Goal: Task Accomplishment & Management: Complete application form

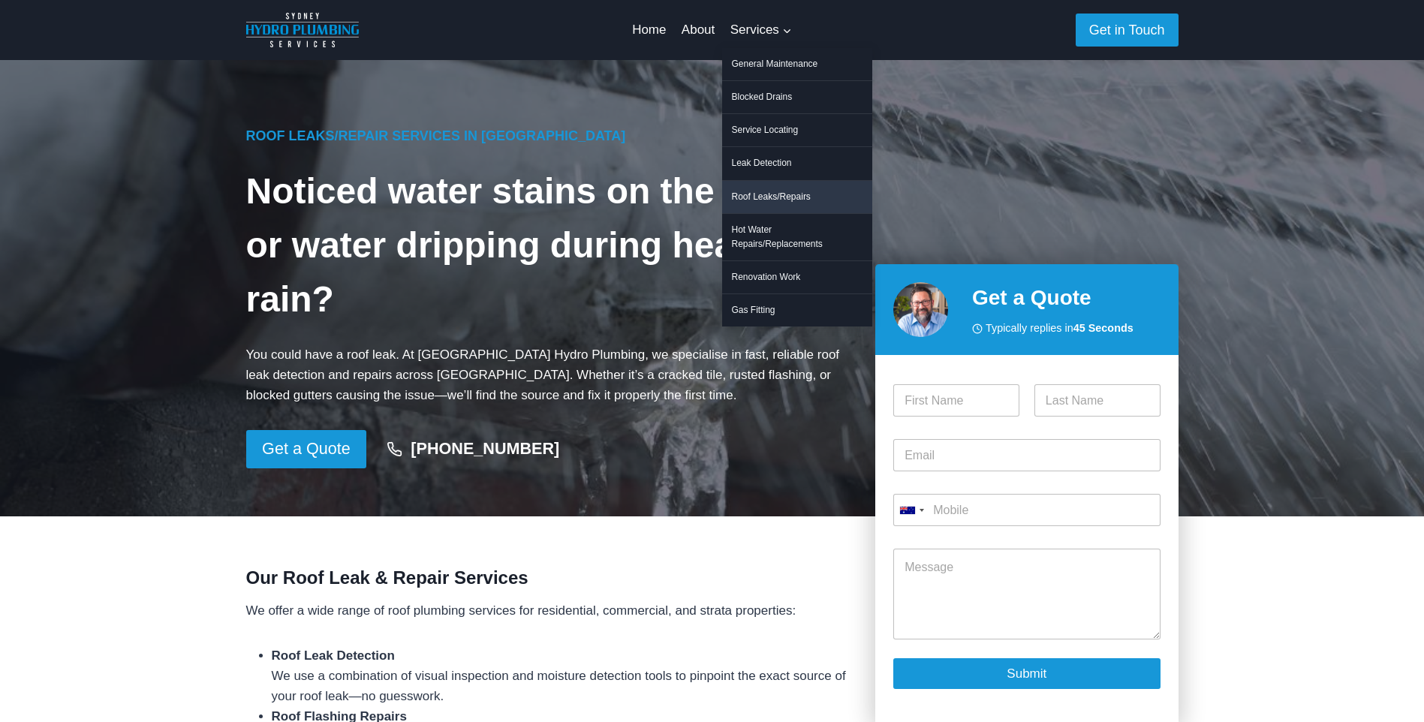
click at [766, 194] on link "Roof Leaks/Repairs" at bounding box center [797, 197] width 150 height 32
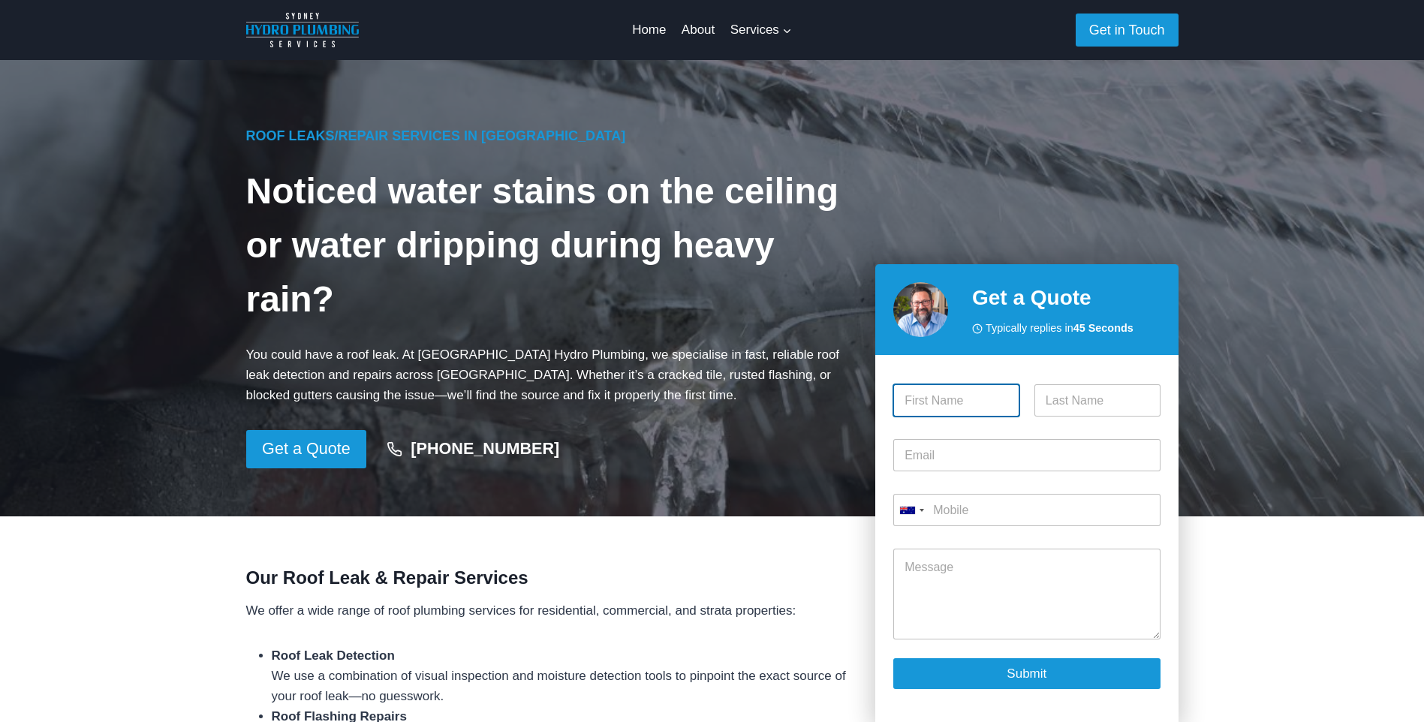
click at [969, 397] on input "First" at bounding box center [956, 400] width 126 height 32
type input "[PERSON_NAME]"
type input "liu"
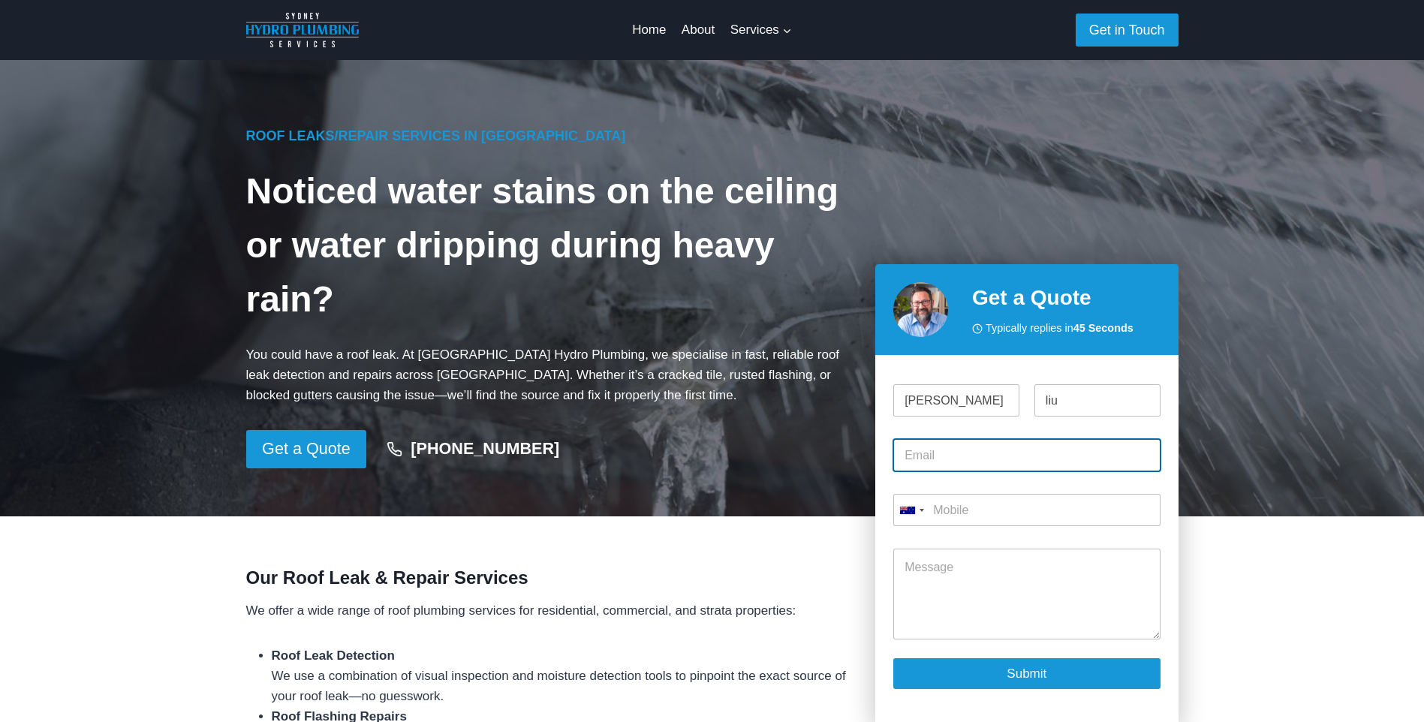
type input "[EMAIL_ADDRESS][DOMAIN_NAME]"
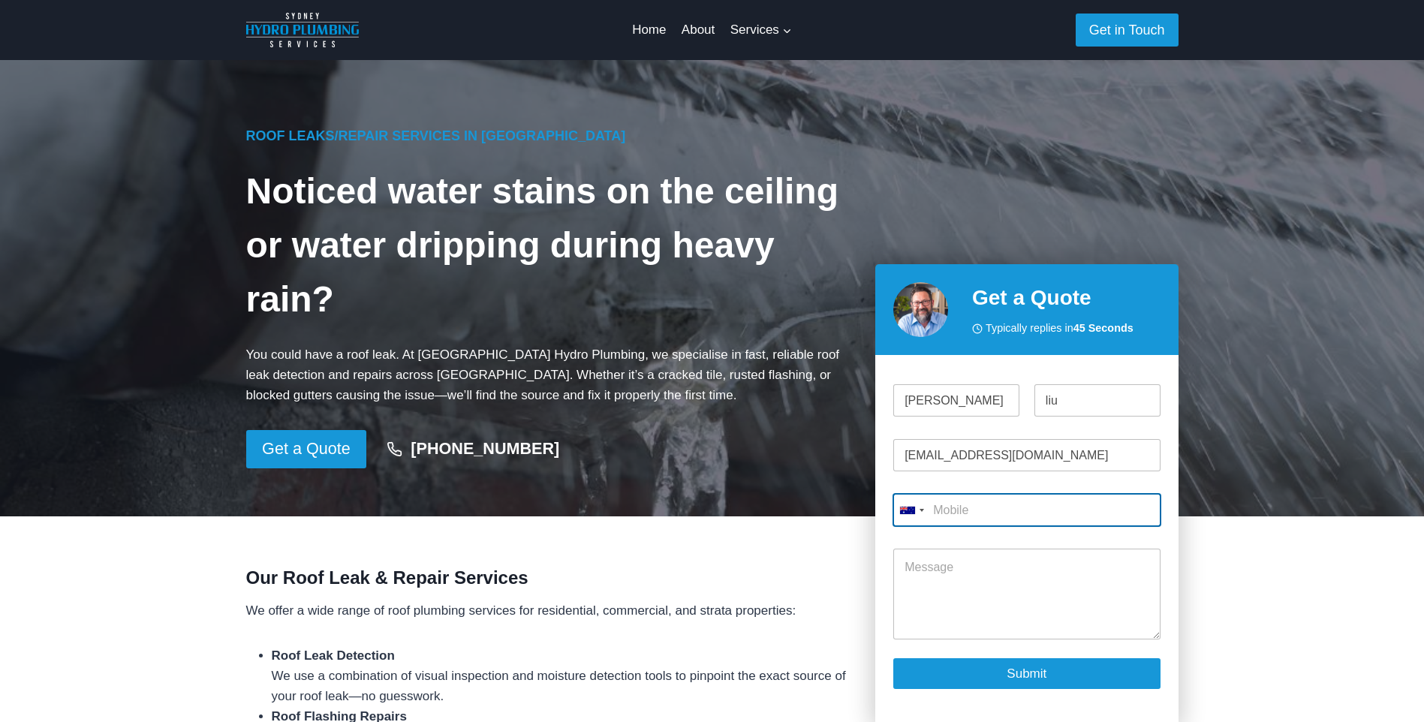
type input "0432 868 763"
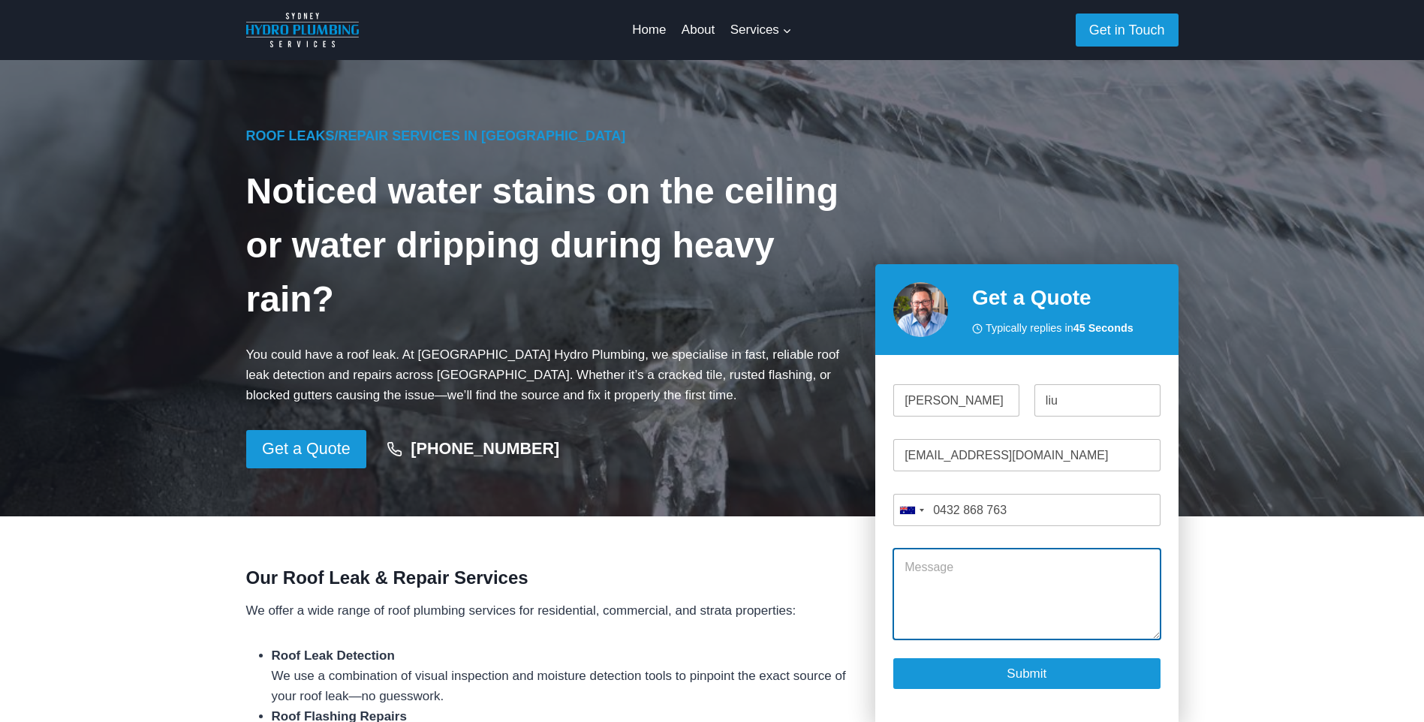
click at [951, 573] on textarea "Message" at bounding box center [1026, 594] width 266 height 90
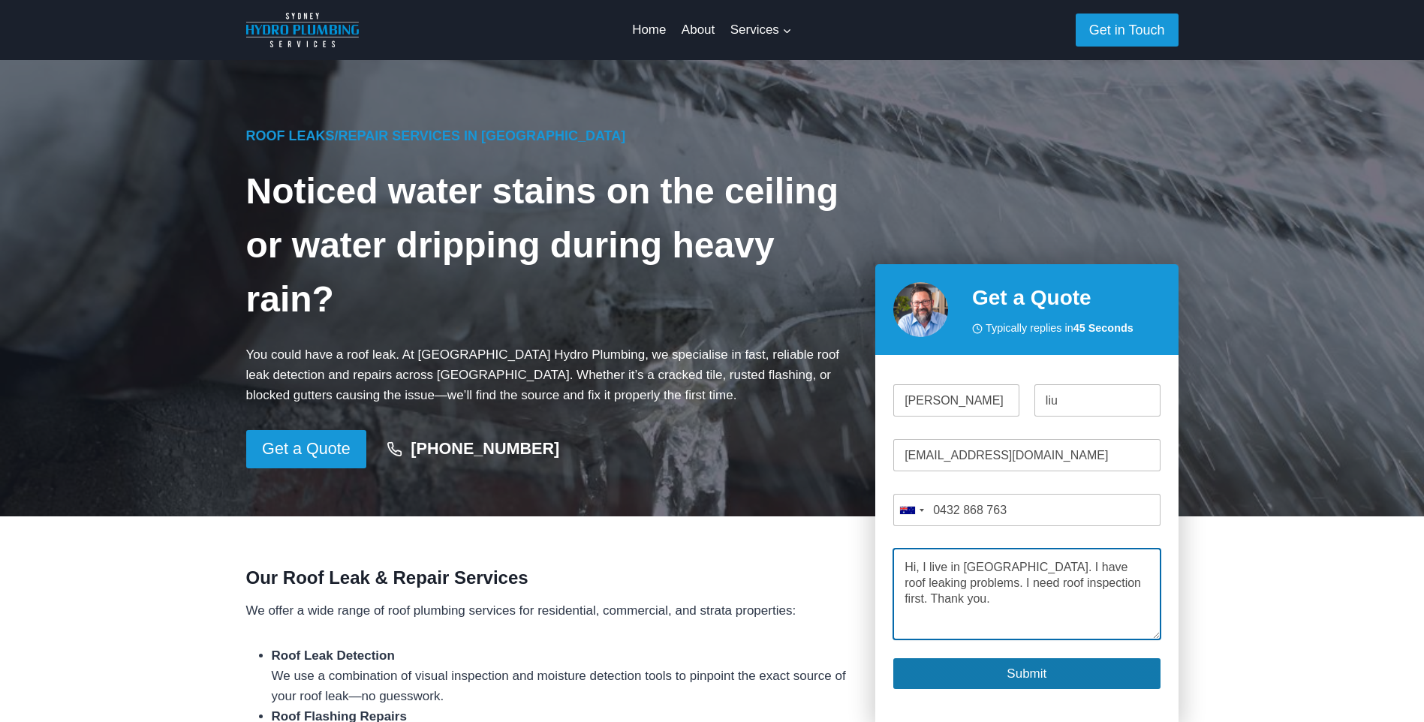
type textarea "Hi, I live in [GEOGRAPHIC_DATA]. I have roof leaking problems. I need roof insp…"
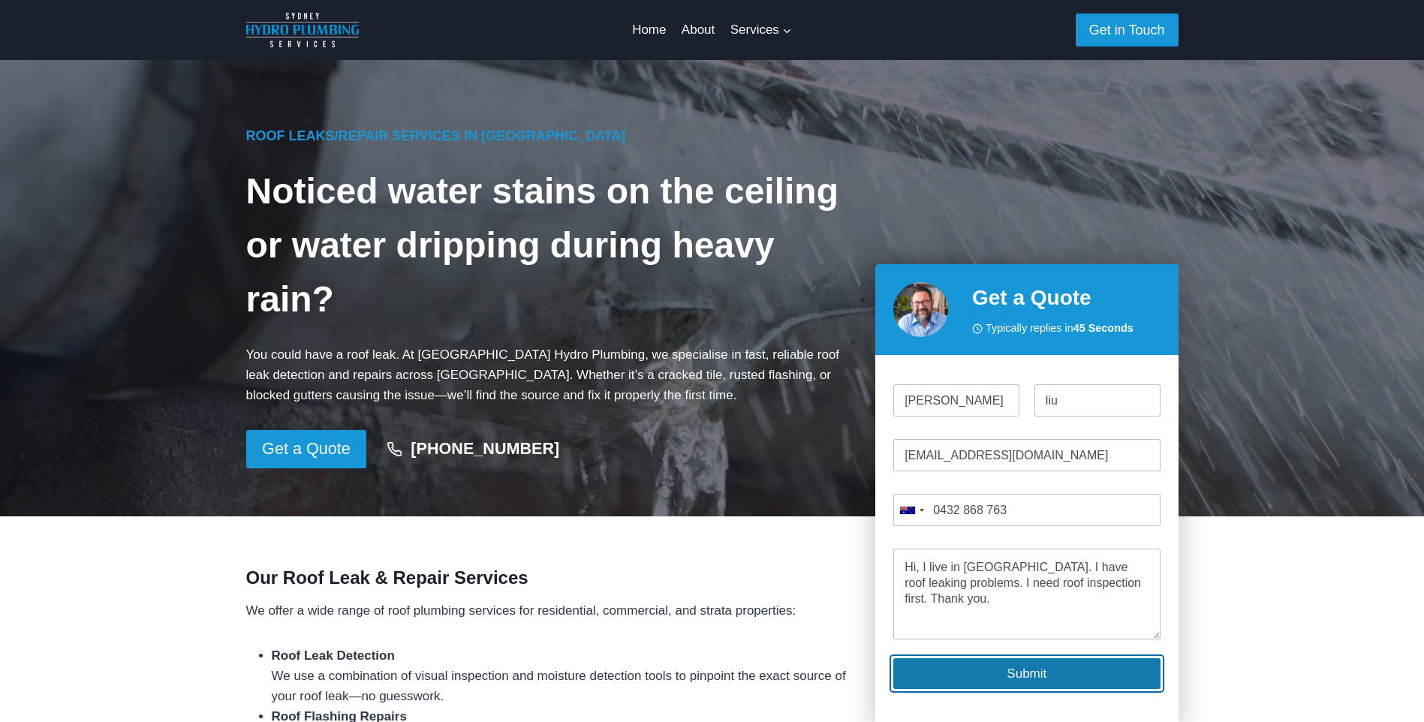
click at [1068, 673] on button "Submit" at bounding box center [1026, 673] width 266 height 31
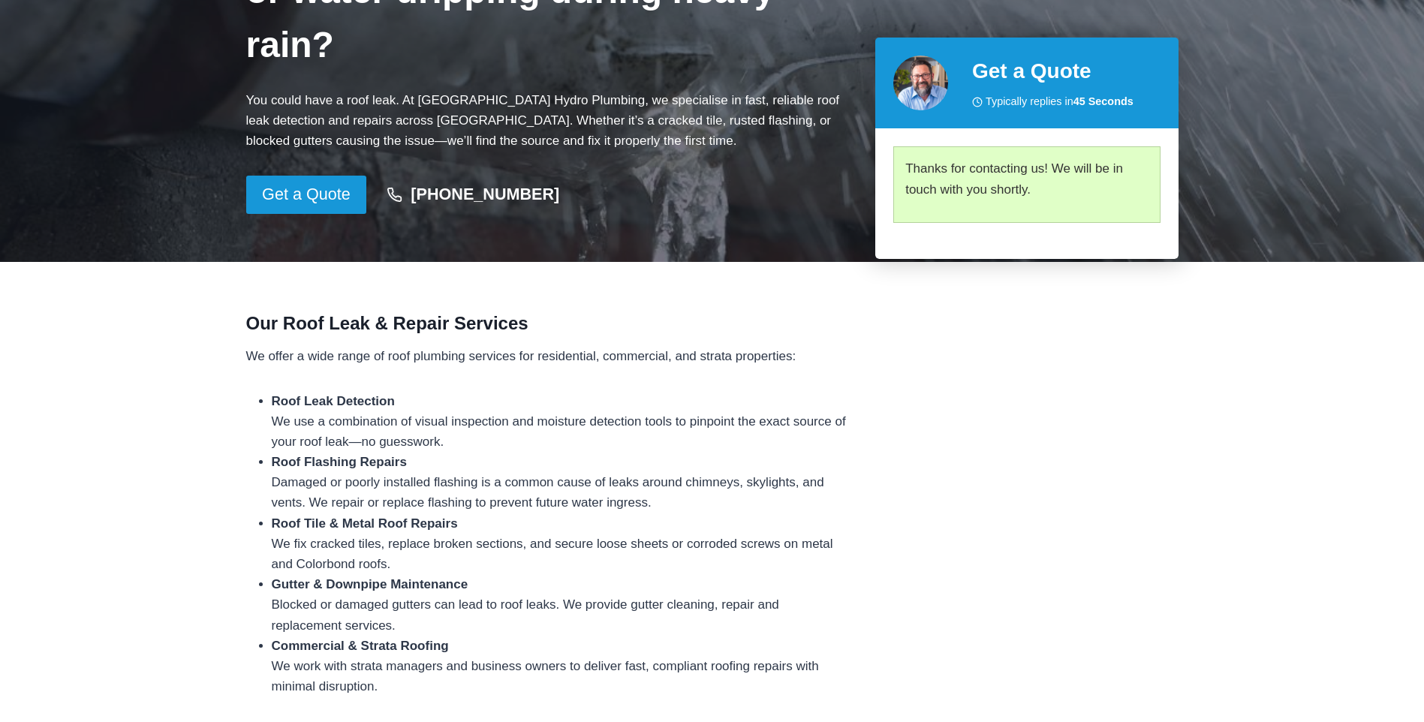
scroll to position [298, 0]
